Goal: Information Seeking & Learning: Learn about a topic

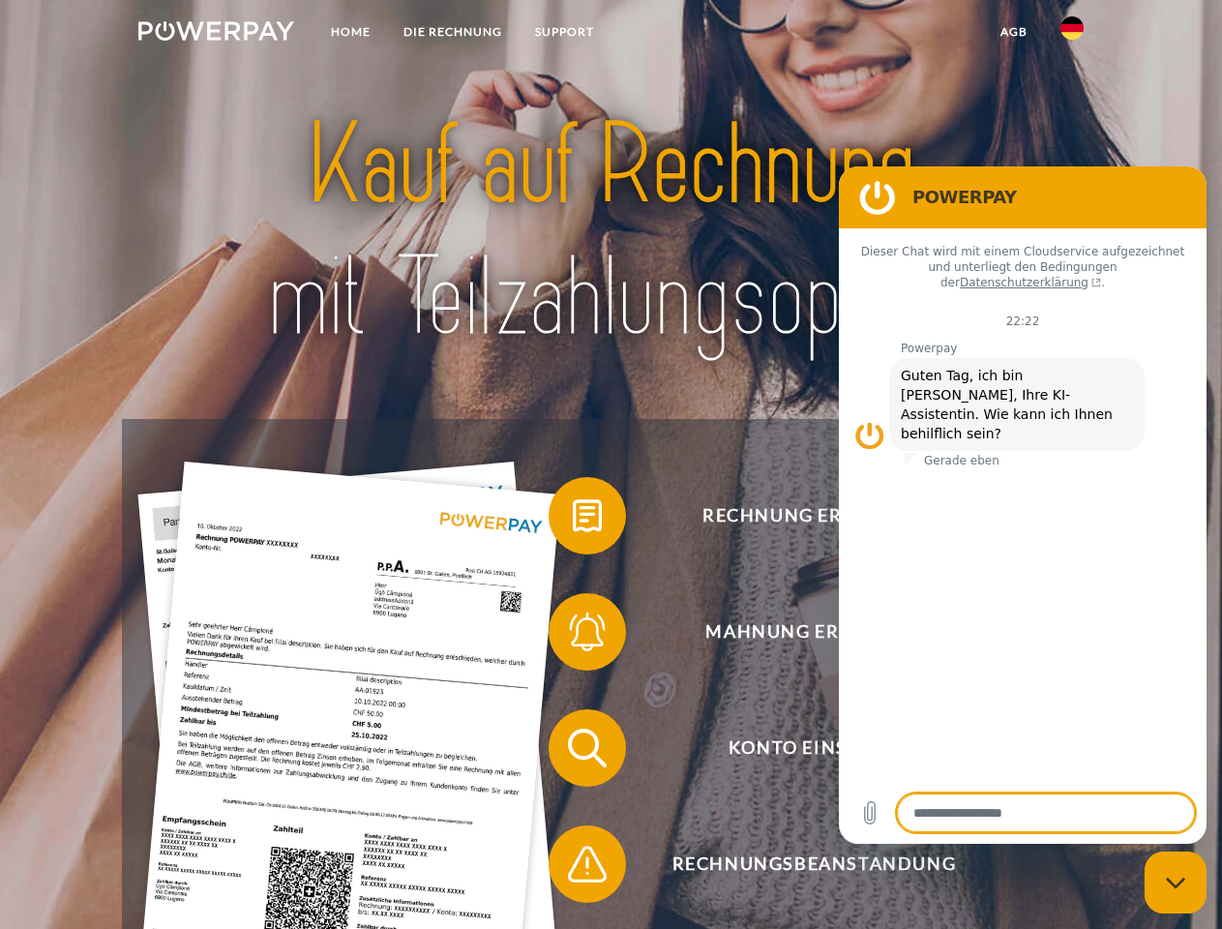
click at [216, 34] on img at bounding box center [216, 30] width 156 height 19
click at [1072, 34] on img at bounding box center [1071, 27] width 23 height 23
click at [1013, 32] on link "agb" at bounding box center [1014, 32] width 60 height 35
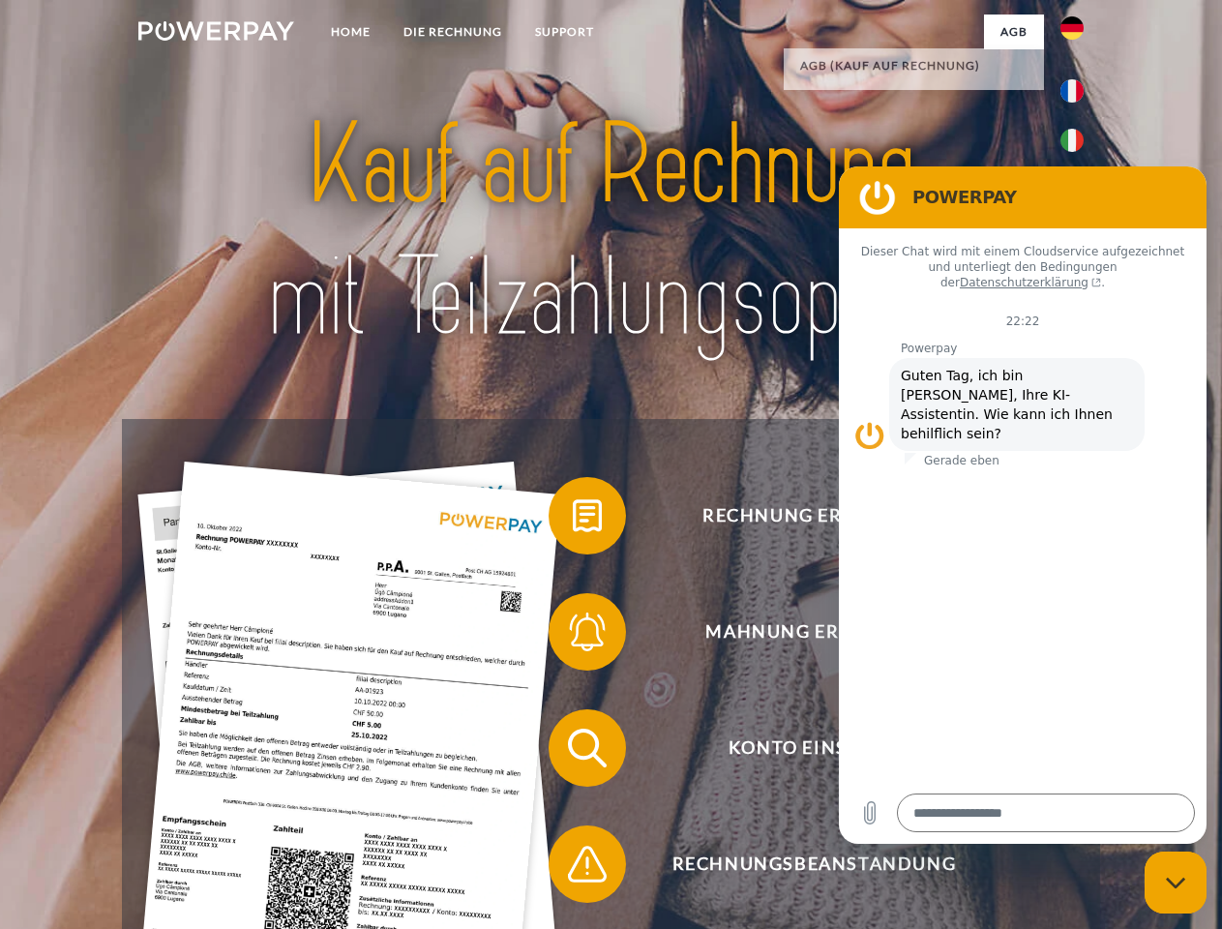
click at [573, 519] on span at bounding box center [558, 515] width 97 height 97
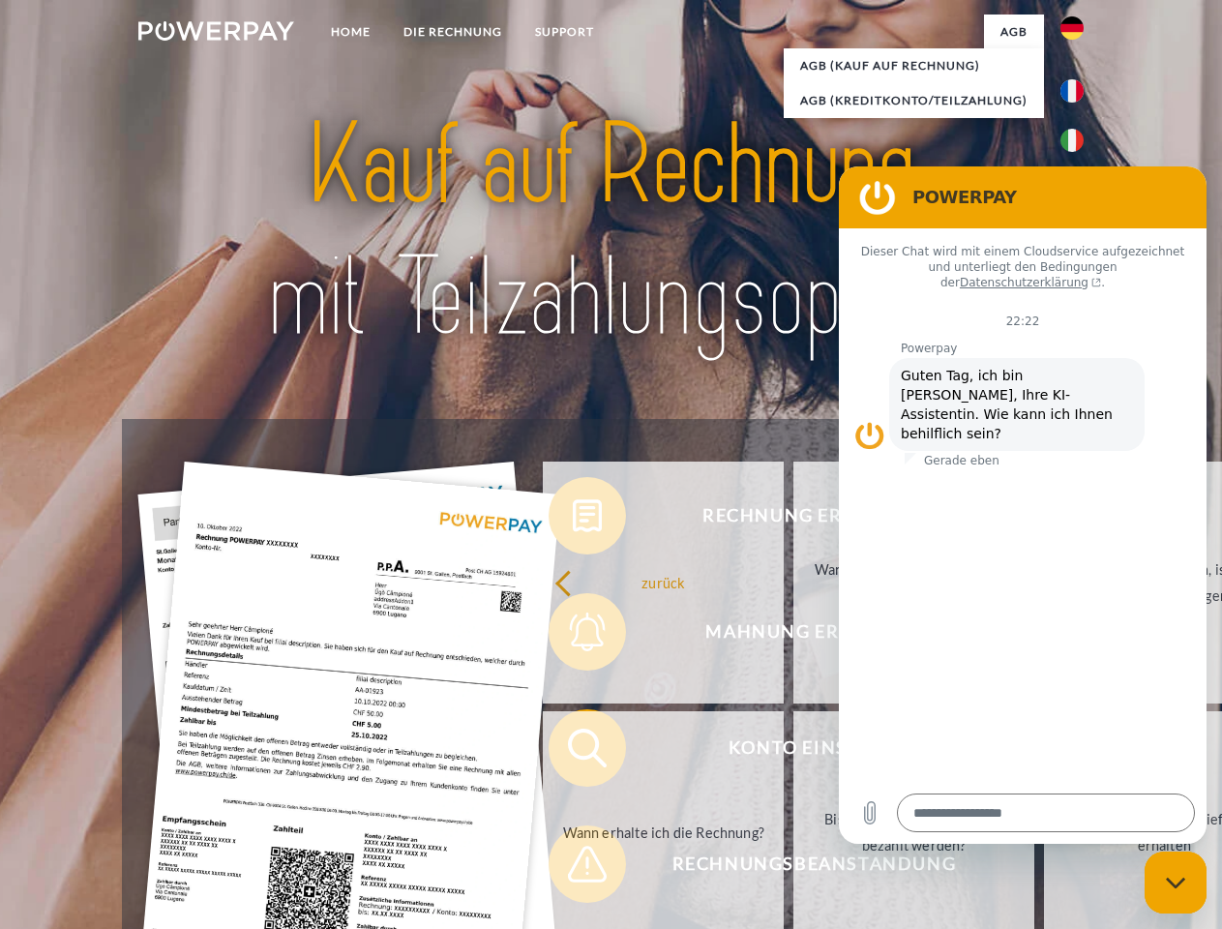
click at [573, 635] on div "Rechnung erhalten? Mahnung erhalten? Konto einsehen" at bounding box center [610, 806] width 977 height 774
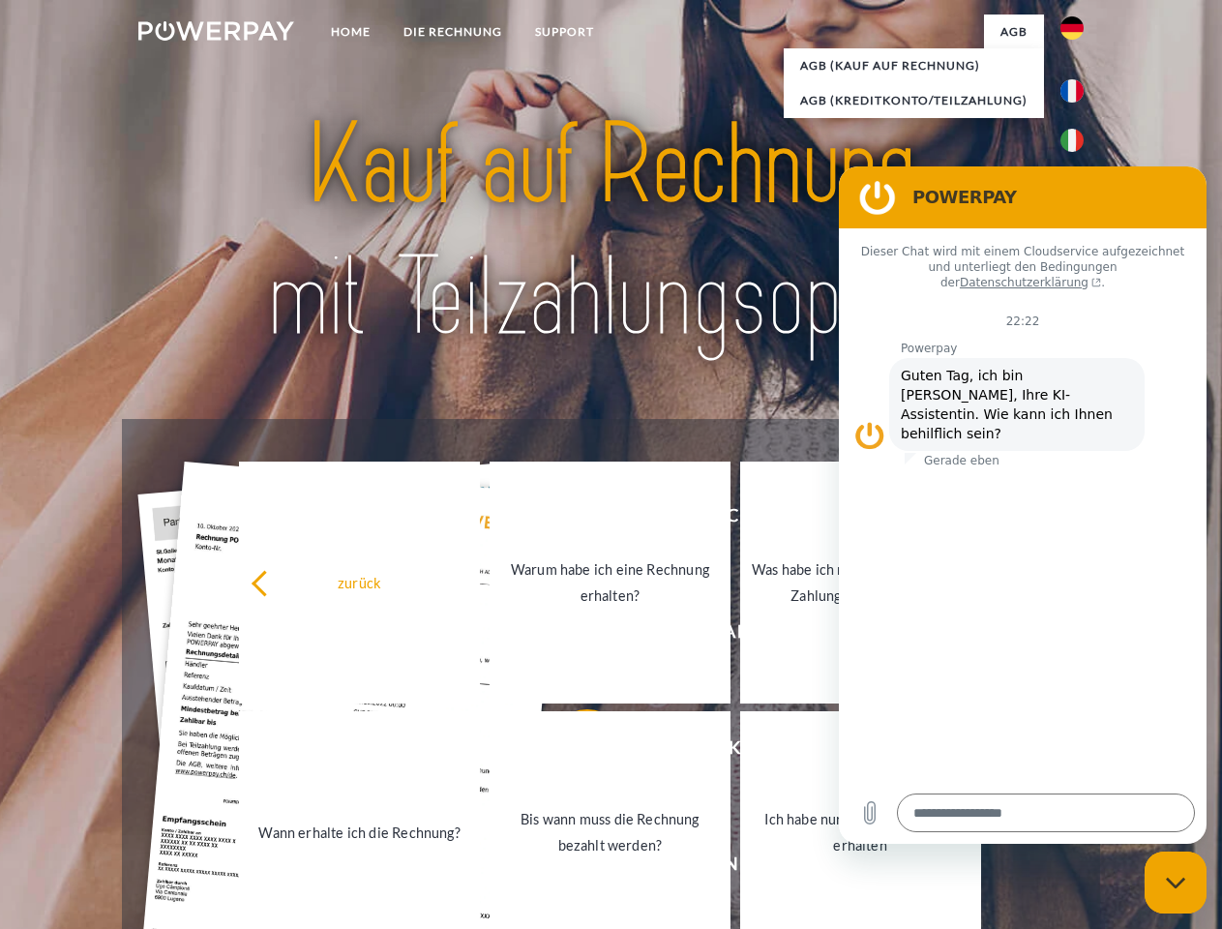
click at [573, 752] on link "Bis wann muss die Rechnung bezahlt werden?" at bounding box center [609, 832] width 241 height 242
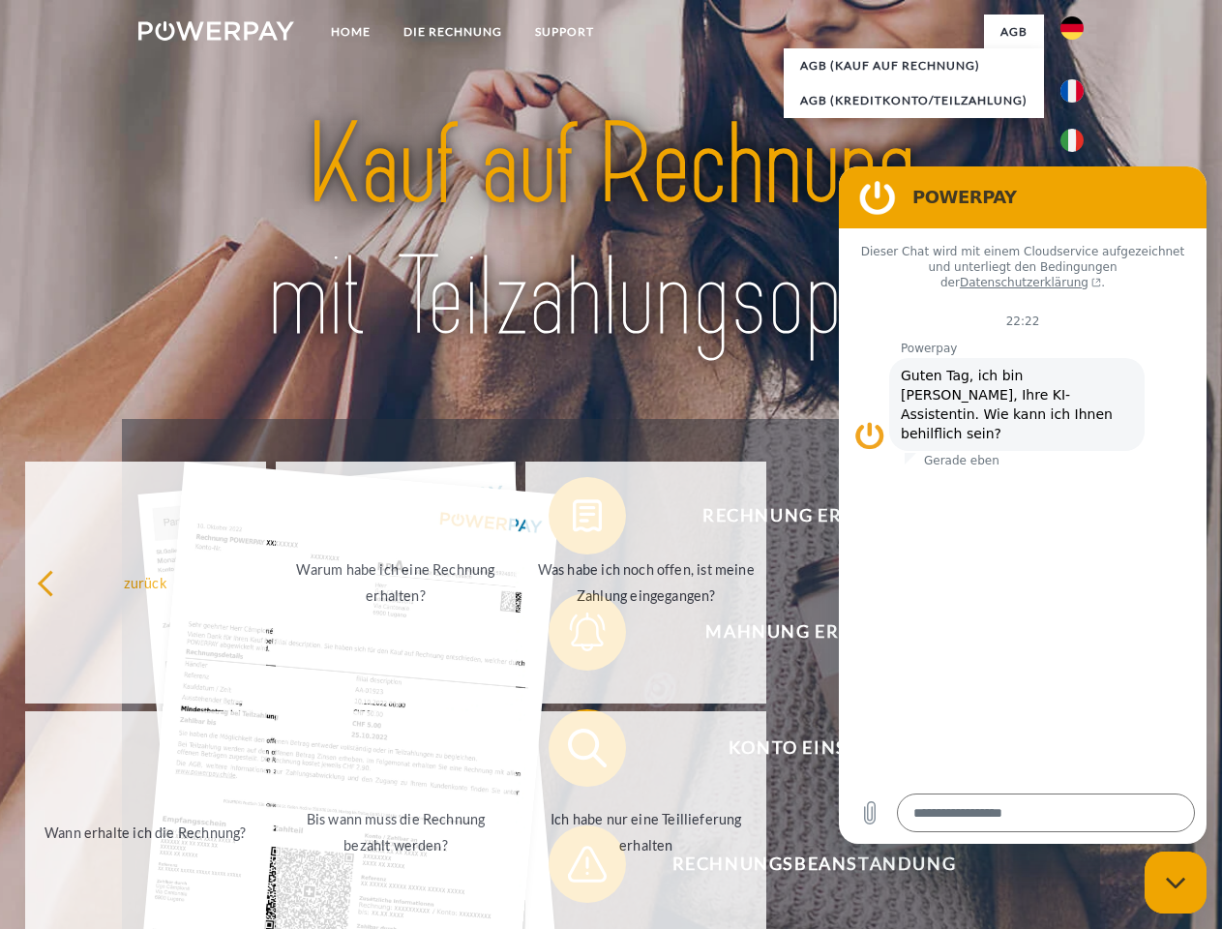
click at [573, 868] on span at bounding box center [558, 863] width 97 height 97
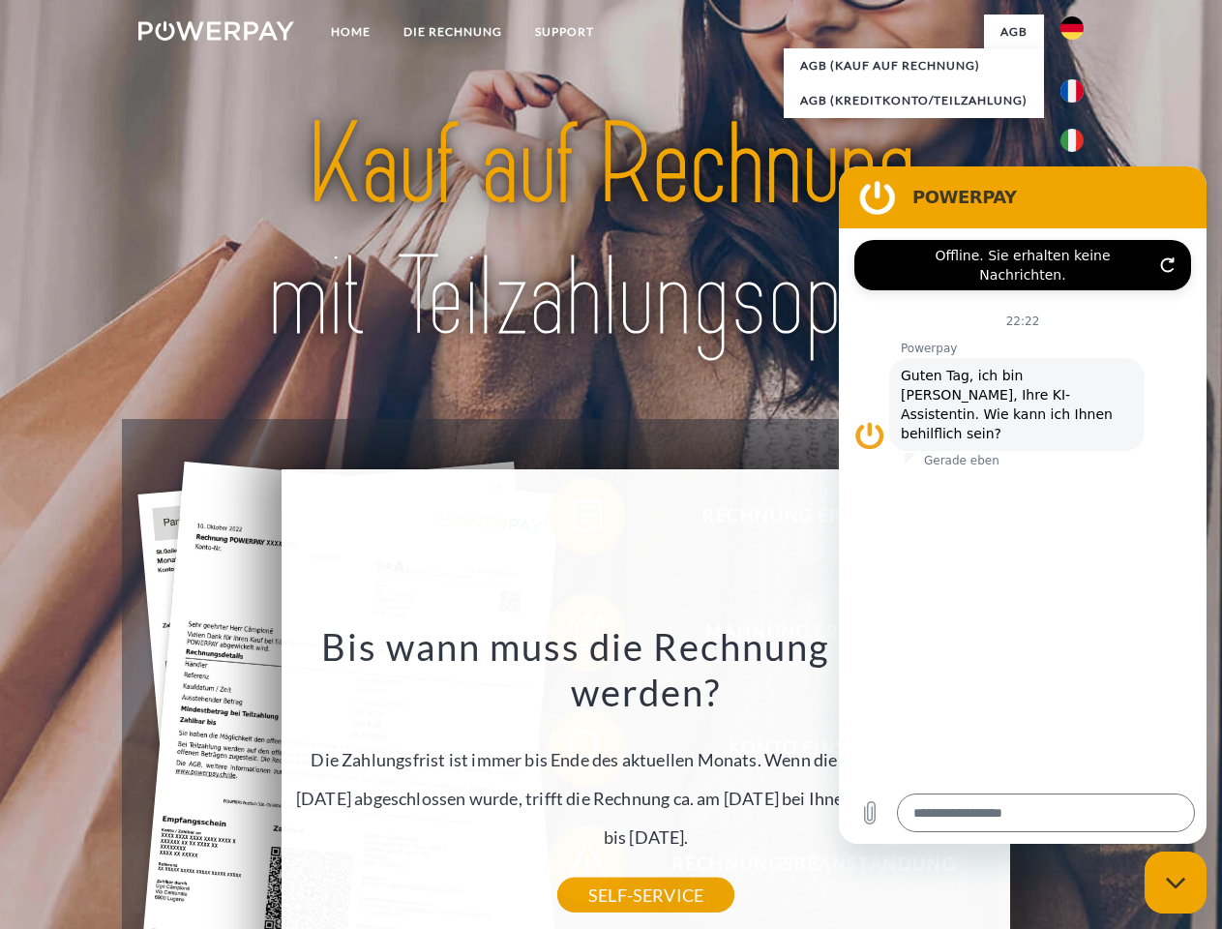
click at [1175, 882] on icon "Messaging-Fenster schließen" at bounding box center [1175, 882] width 20 height 13
type textarea "*"
